Goal: Information Seeking & Learning: Learn about a topic

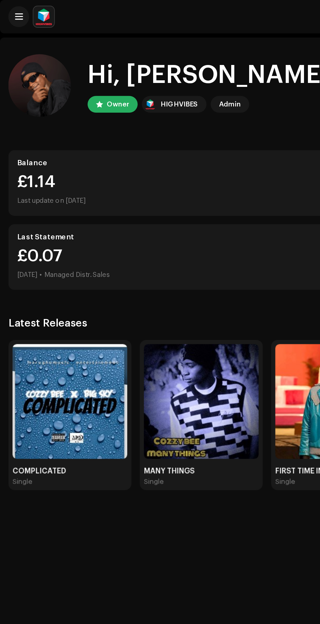
click at [13, 8] on span at bounding box center [11, 10] width 5 height 5
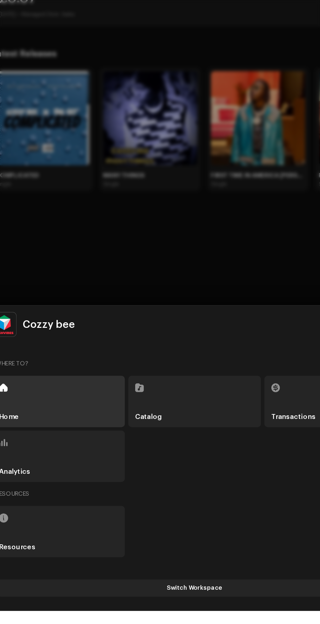
scroll to position [3, 0]
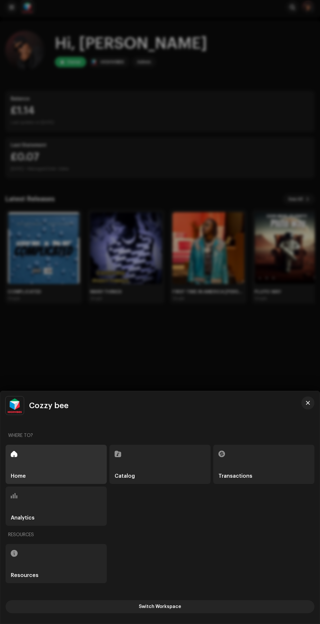
click at [87, 583] on div "Resources" at bounding box center [56, 563] width 101 height 39
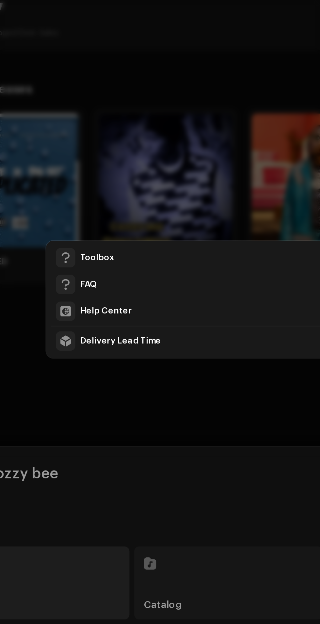
click at [110, 292] on div "Toolbox" at bounding box center [161, 289] width 162 height 5
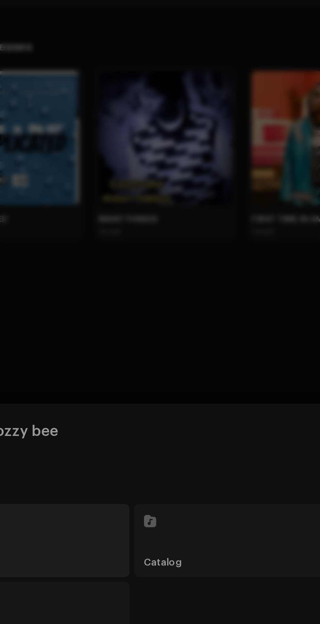
click at [150, 238] on div "Toolbox FAQ Help Center Delivery Lead Time" at bounding box center [160, 312] width 320 height 624
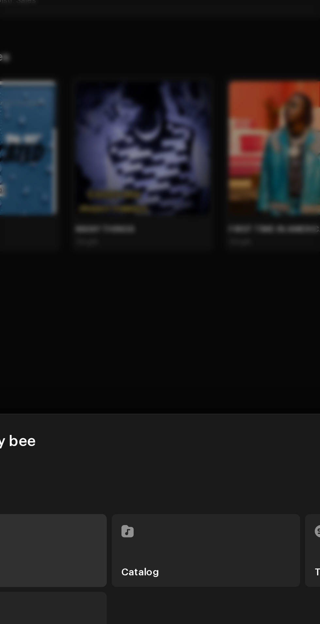
scroll to position [23, 0]
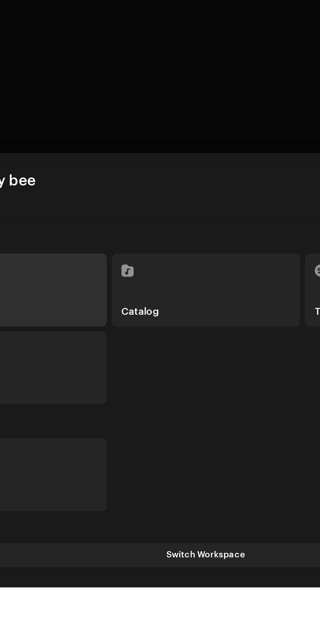
click at [155, 484] on div "Catalog" at bounding box center [159, 464] width 101 height 39
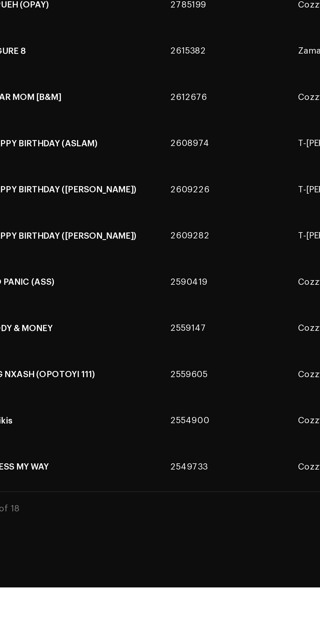
click at [144, 508] on span "2559605" at bounding box center [151, 510] width 20 height 5
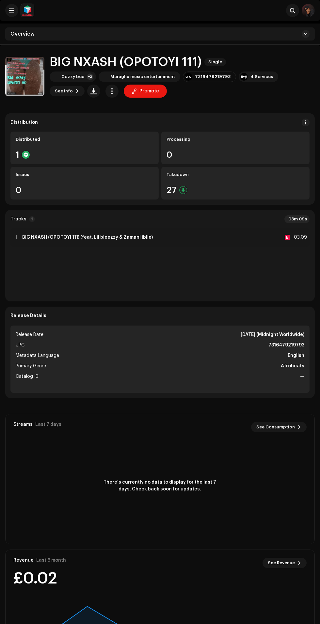
scroll to position [44, 0]
